Goal: Transaction & Acquisition: Purchase product/service

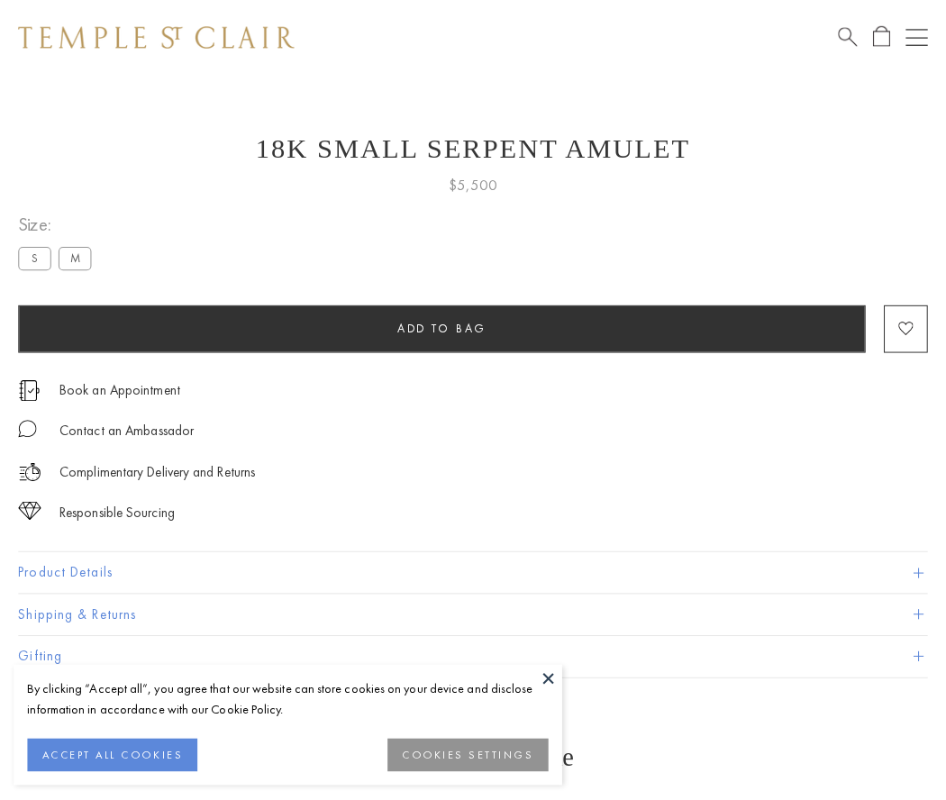
scroll to position [72, 0]
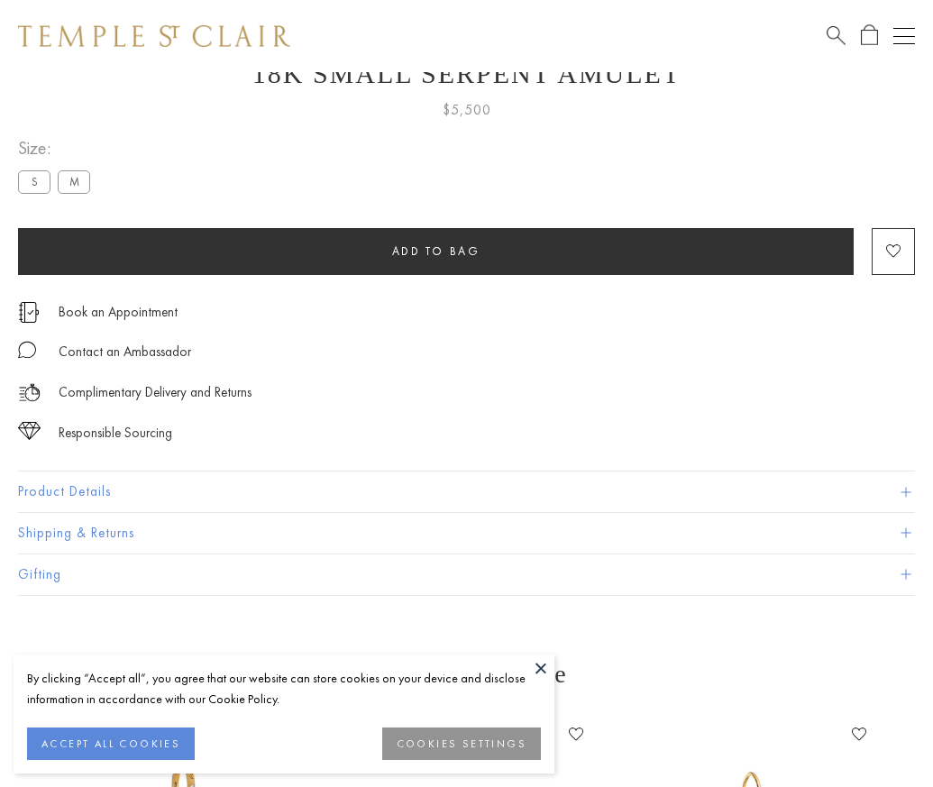
click at [435, 251] on span "Add to bag" at bounding box center [436, 250] width 88 height 15
